Goal: Information Seeking & Learning: Learn about a topic

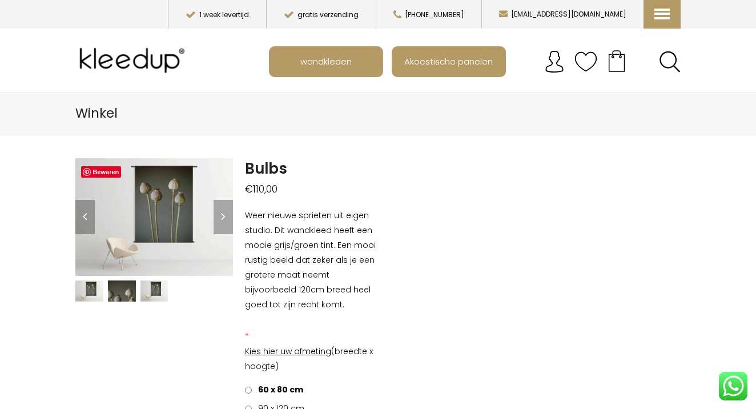
click at [94, 287] on img at bounding box center [89, 290] width 28 height 21
click at [118, 289] on img at bounding box center [122, 290] width 28 height 21
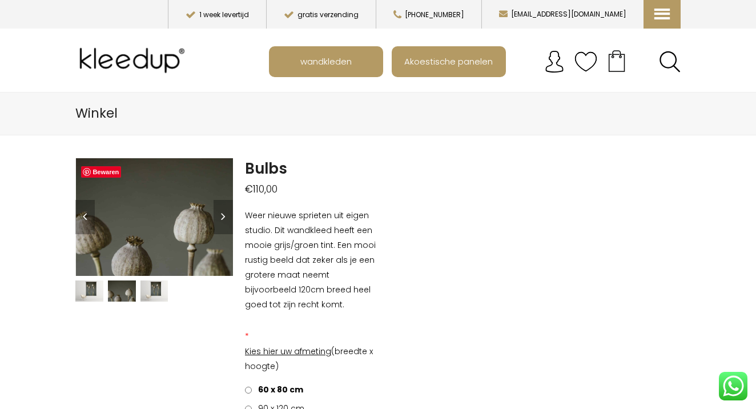
click at [152, 292] on img at bounding box center [154, 290] width 28 height 21
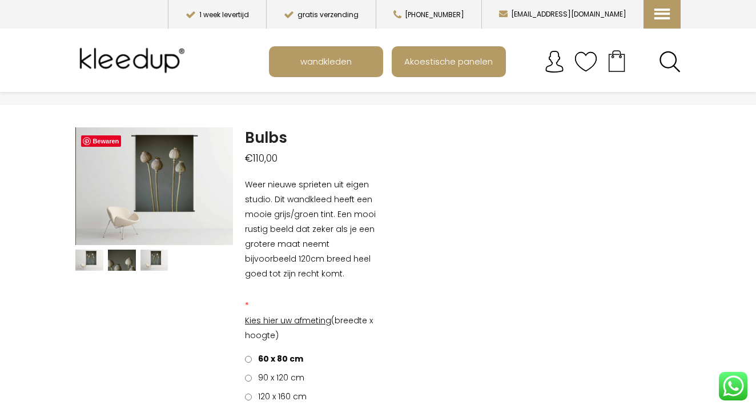
scroll to position [33, 0]
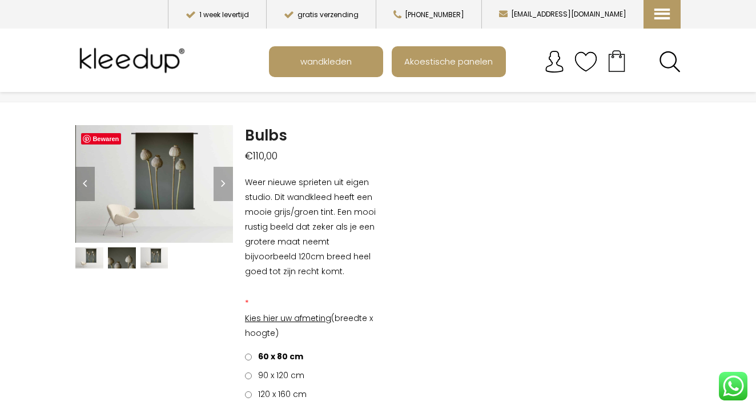
click at [95, 255] on img at bounding box center [89, 257] width 28 height 21
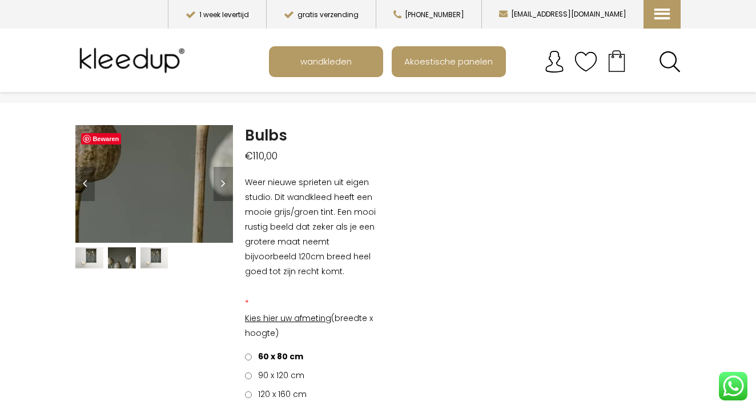
click at [169, 165] on img at bounding box center [61, 299] width 1141 height 856
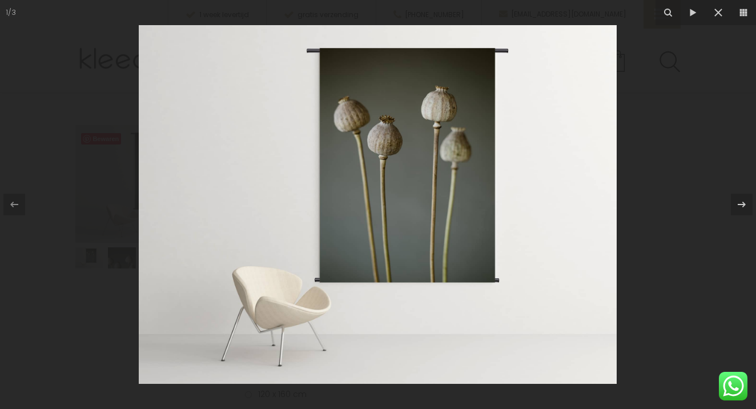
click at [411, 173] on img at bounding box center [378, 204] width 478 height 358
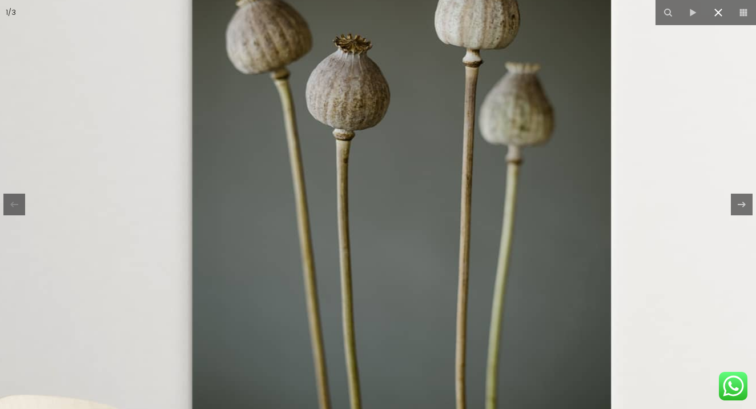
click at [720, 19] on icon at bounding box center [718, 13] width 14 height 14
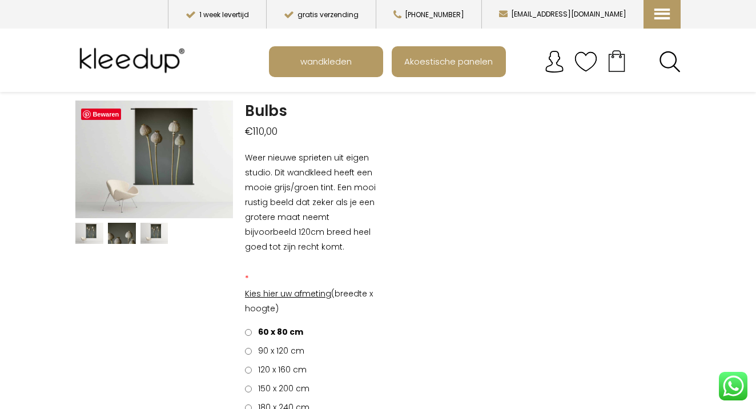
scroll to position [59, 0]
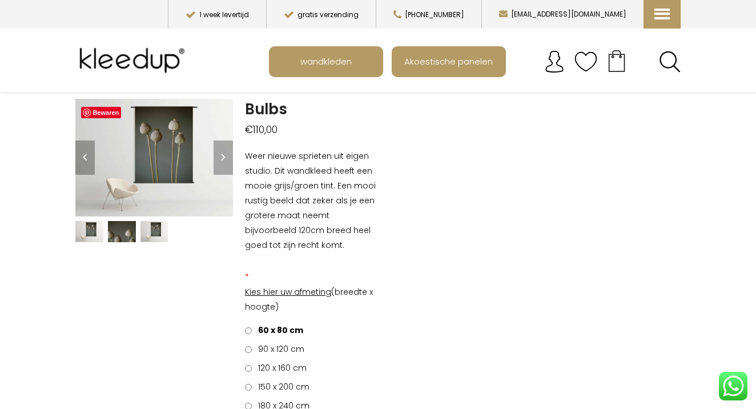
click at [120, 230] on img at bounding box center [122, 231] width 28 height 21
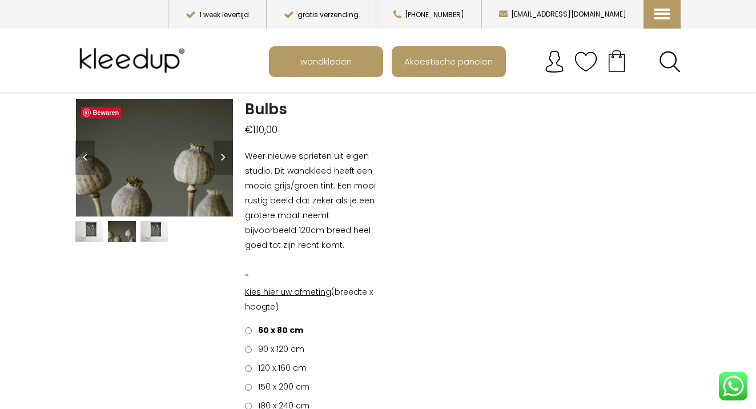
click at [157, 235] on img at bounding box center [154, 231] width 28 height 21
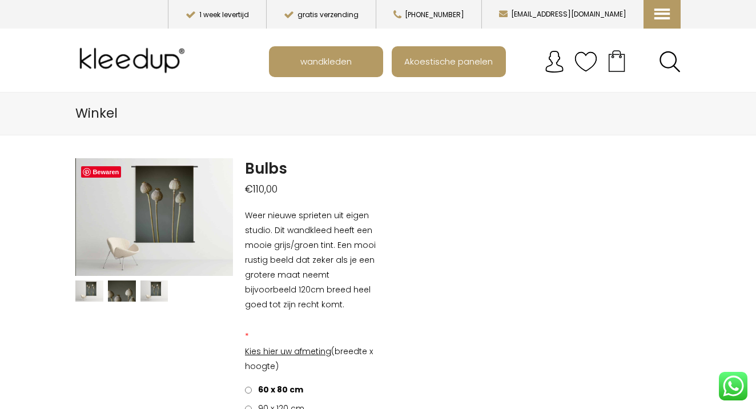
scroll to position [0, 0]
click at [672, 63] on span "Search" at bounding box center [670, 65] width 6 height 7
type input "***"
click button "Zoeken" at bounding box center [0, 0] width 0 height 0
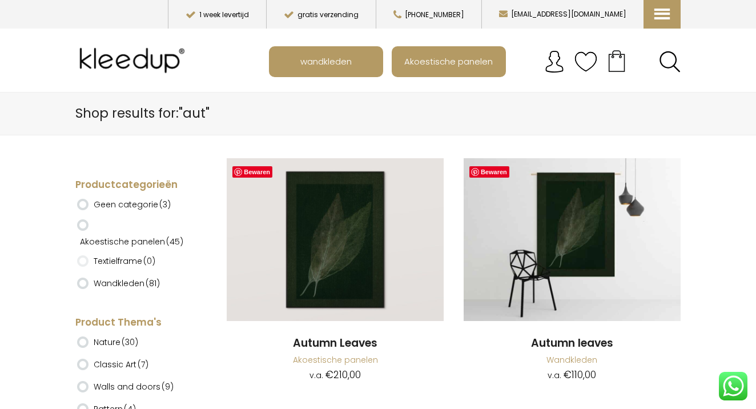
click at [663, 53] on link "Zoeken" at bounding box center [670, 62] width 22 height 22
type input "*****"
click button "Zoeken" at bounding box center [0, 0] width 0 height 0
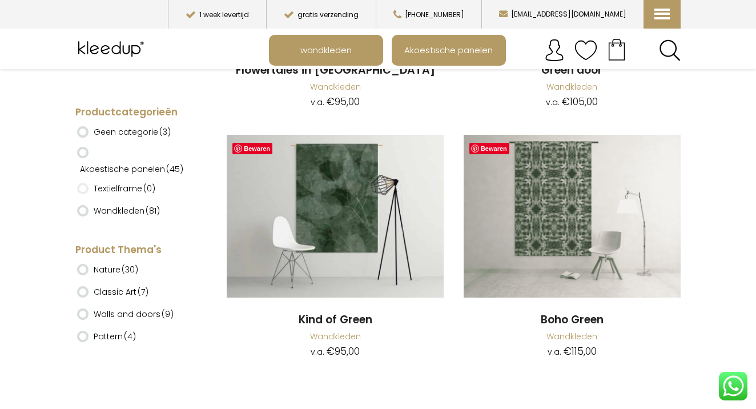
scroll to position [274, 0]
